Goal: Transaction & Acquisition: Purchase product/service

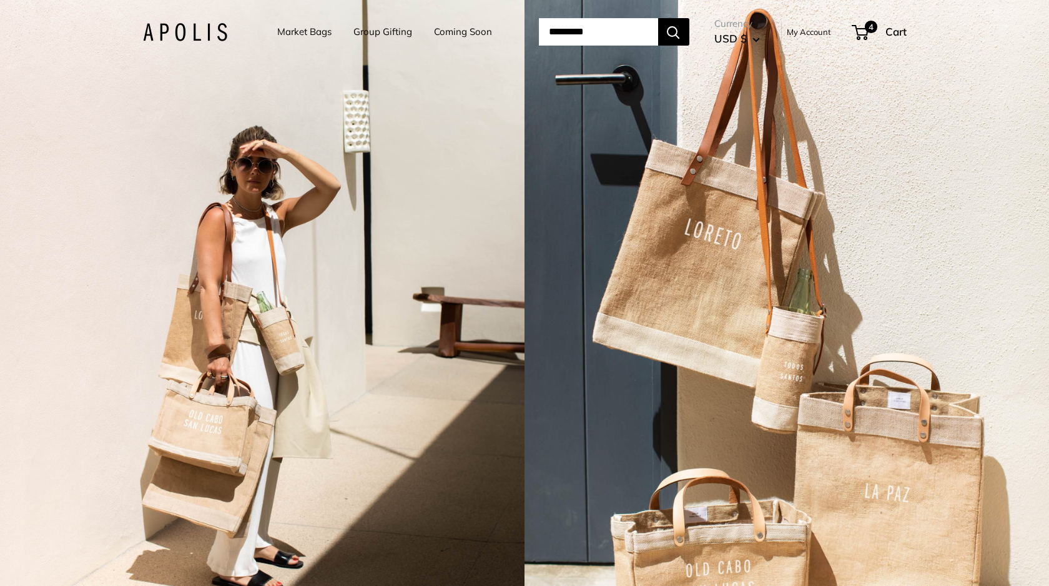
click at [444, 27] on link "Coming Soon" at bounding box center [463, 31] width 58 height 17
click at [455, 33] on link "Coming Soon" at bounding box center [463, 31] width 58 height 17
click at [364, 34] on link "Group Gifting" at bounding box center [383, 31] width 59 height 17
click at [321, 35] on link "Market Bags" at bounding box center [304, 31] width 54 height 17
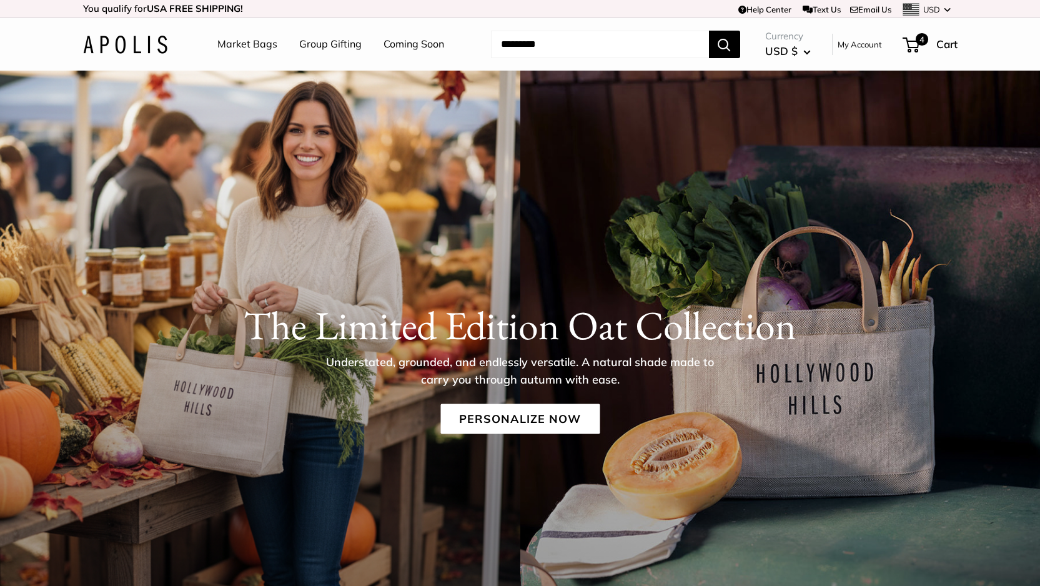
click at [409, 42] on link "Coming Soon" at bounding box center [414, 44] width 61 height 19
click at [491, 419] on link "Personalize Now" at bounding box center [519, 419] width 159 height 30
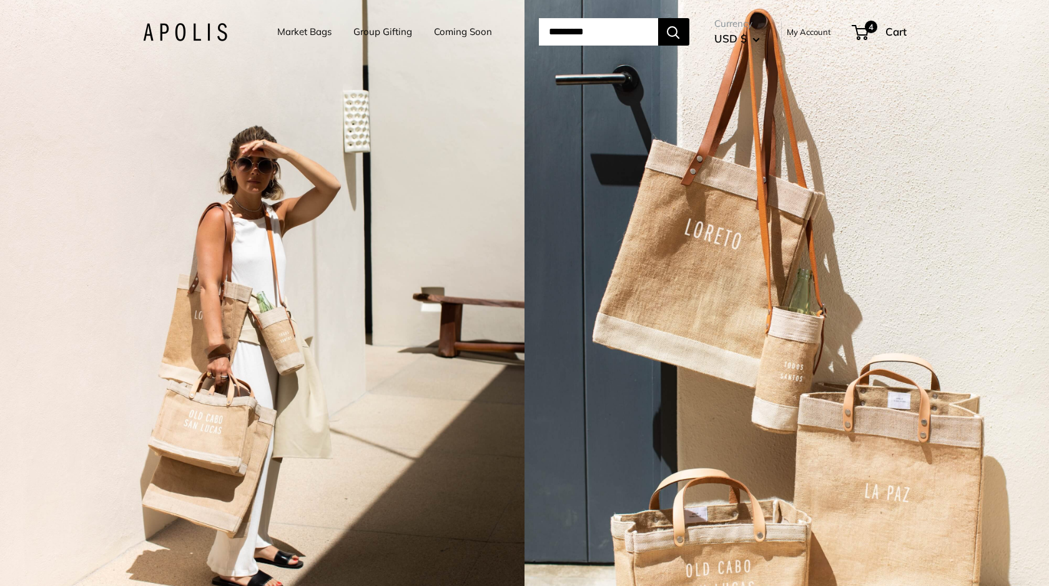
click at [294, 34] on link "Market Bags" at bounding box center [304, 31] width 54 height 17
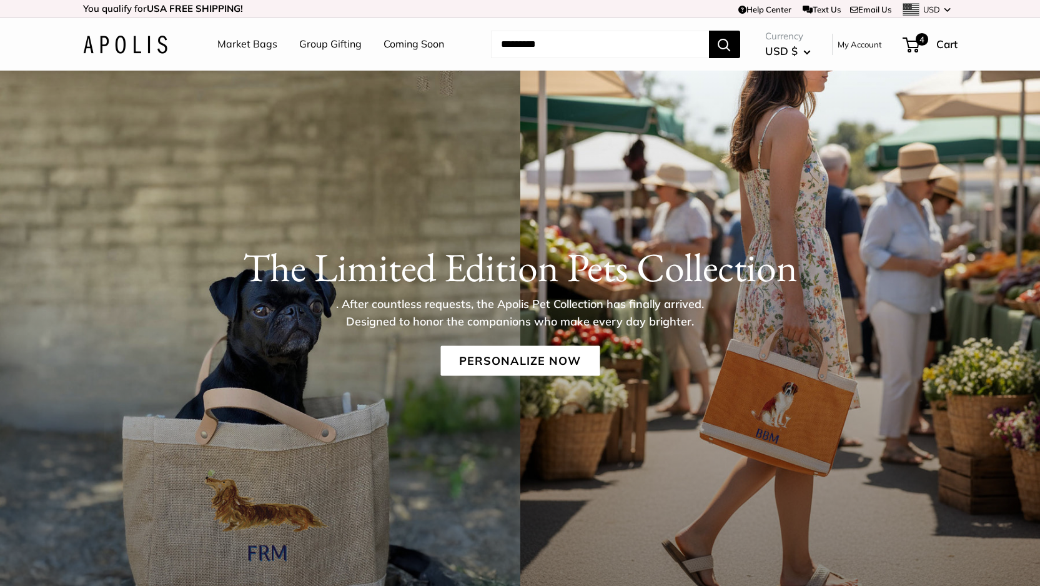
click at [470, 342] on div "The Limited Edition Pets Collection . After countless requests, the Apolis Pet …" at bounding box center [520, 309] width 925 height 132
click at [470, 350] on link "Personalize Now" at bounding box center [519, 360] width 159 height 30
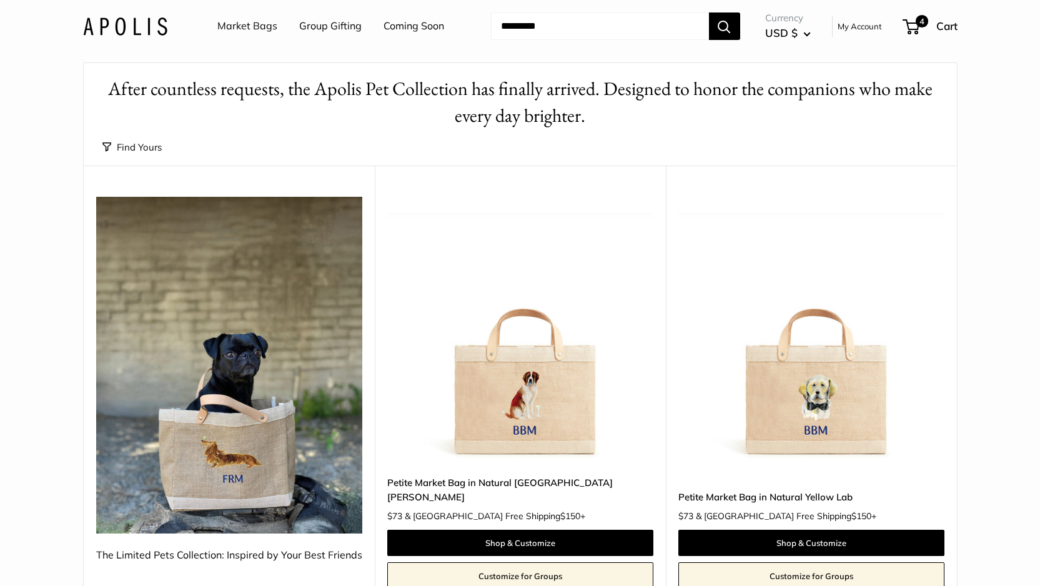
scroll to position [46, 0]
